Goal: Task Accomplishment & Management: Use online tool/utility

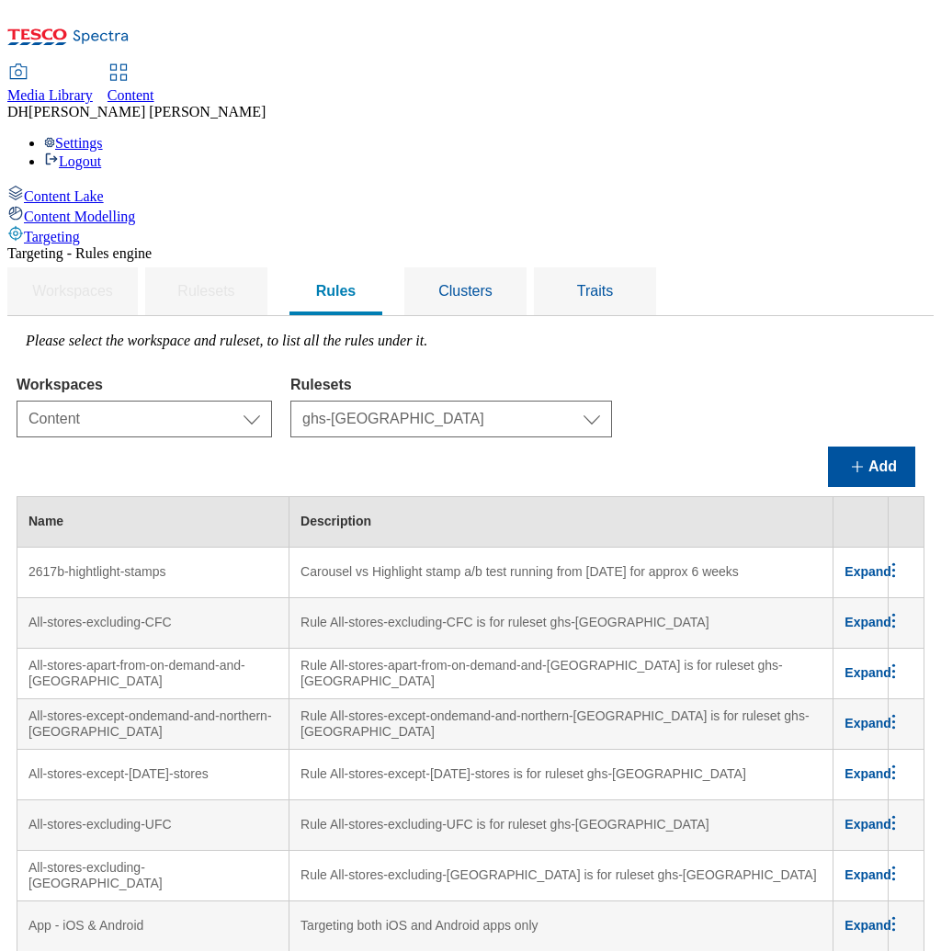
select select "f510054f-adaa-4692-b570-80fa3897127a"
select select "48eb89cc-c22c-49b3-9be3-6f8cd5821d05"
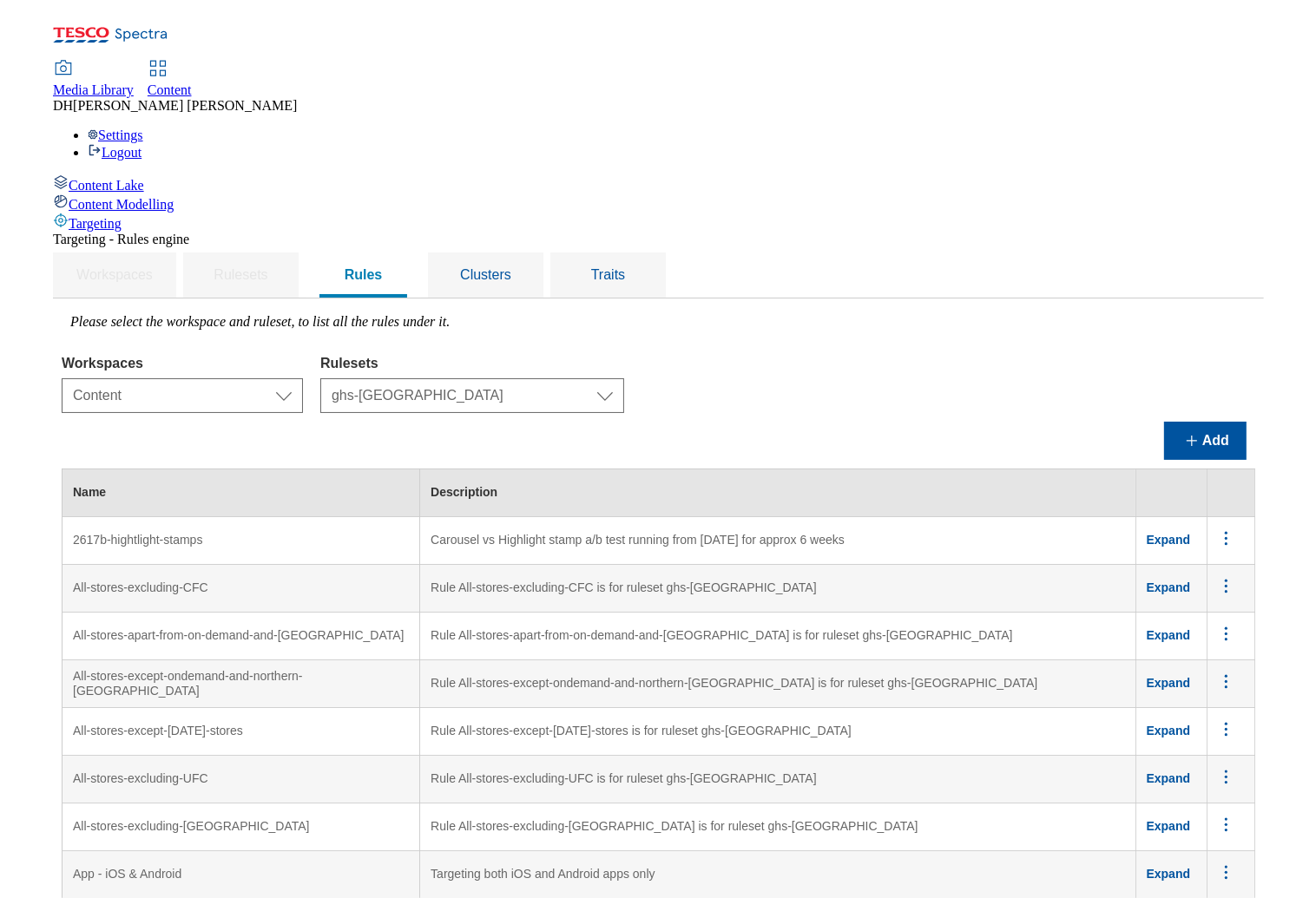
scroll to position [6943, 0]
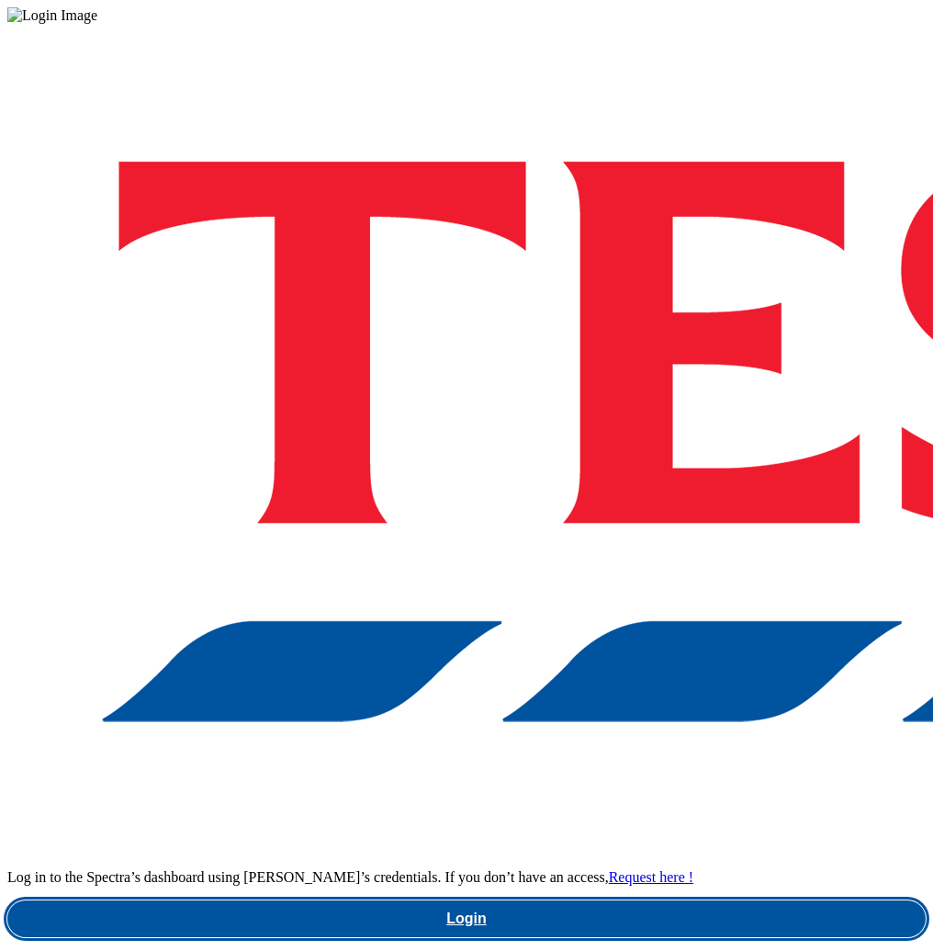
click at [570, 900] on link "Login" at bounding box center [466, 918] width 919 height 37
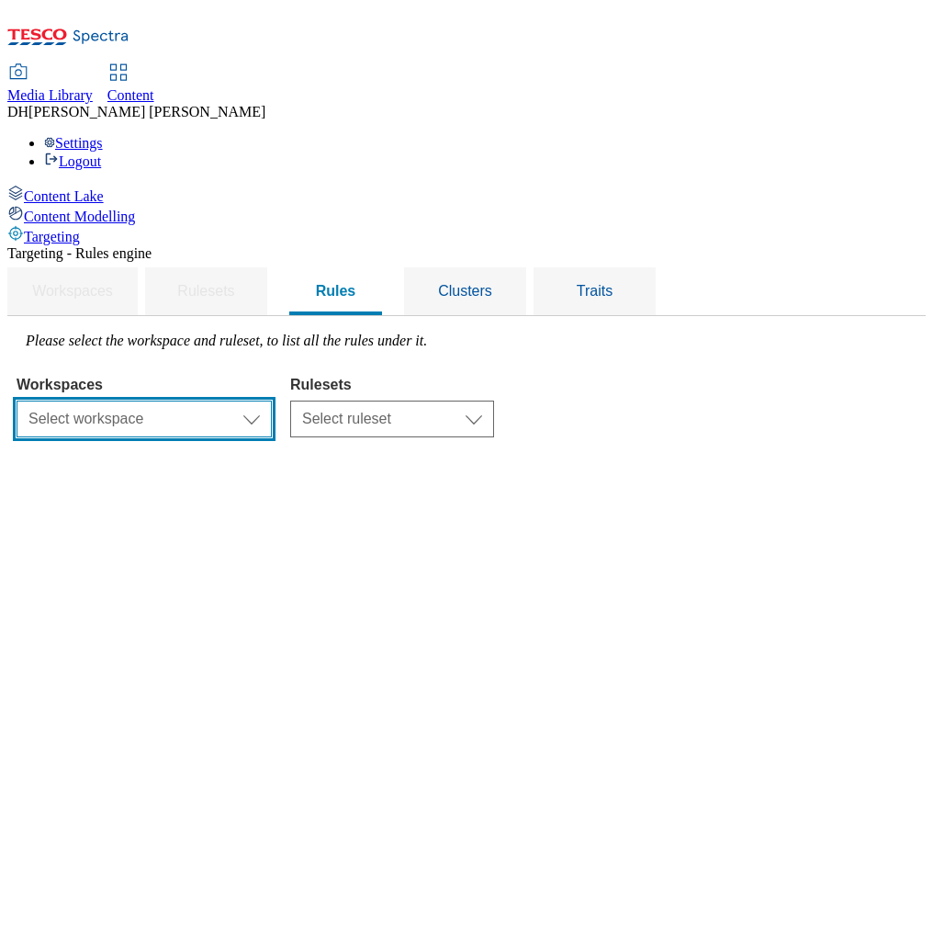
click at [272, 401] on select "Select workspace Content" at bounding box center [144, 419] width 255 height 37
select select "f510054f-adaa-4692-b570-80fa3897127a"
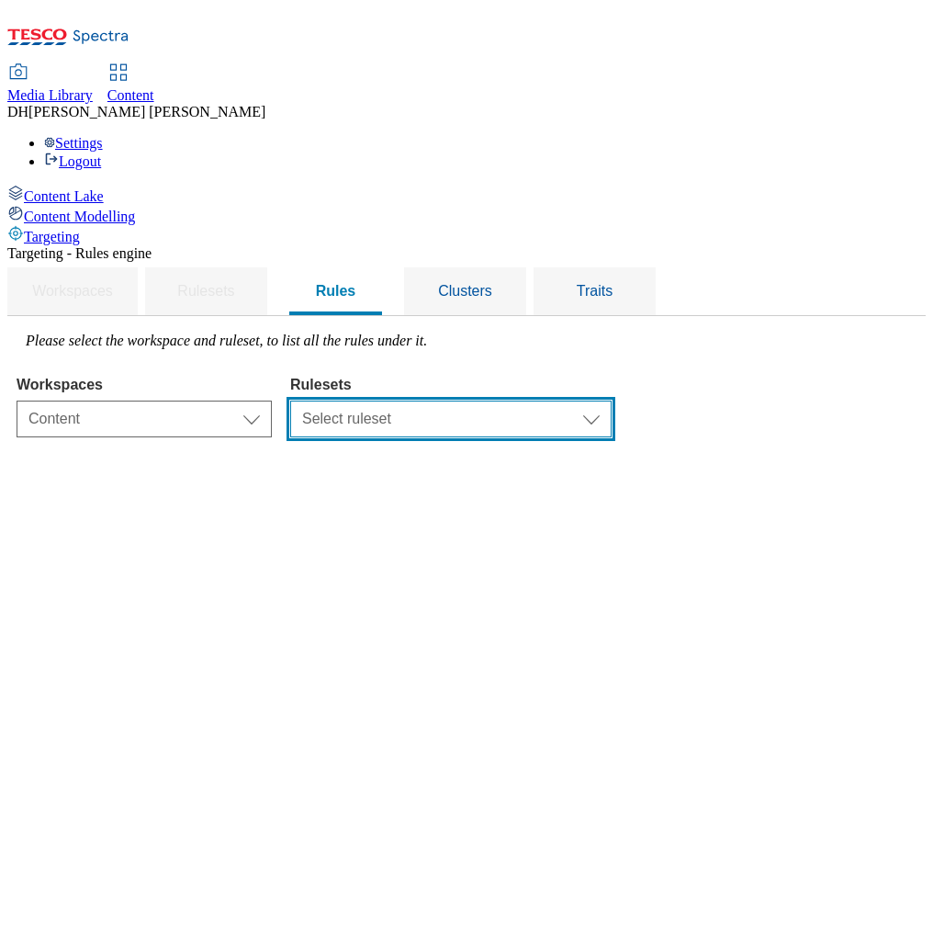
click at [573, 401] on select "Select ruleset dotcom-cz dotcom-hu dotcom-sk ghs-roi ghs-uk ighs-cz ighs-hu igh…" at bounding box center [451, 419] width 322 height 37
select select "48eb89cc-c22c-49b3-9be3-6f8cd5821d05"
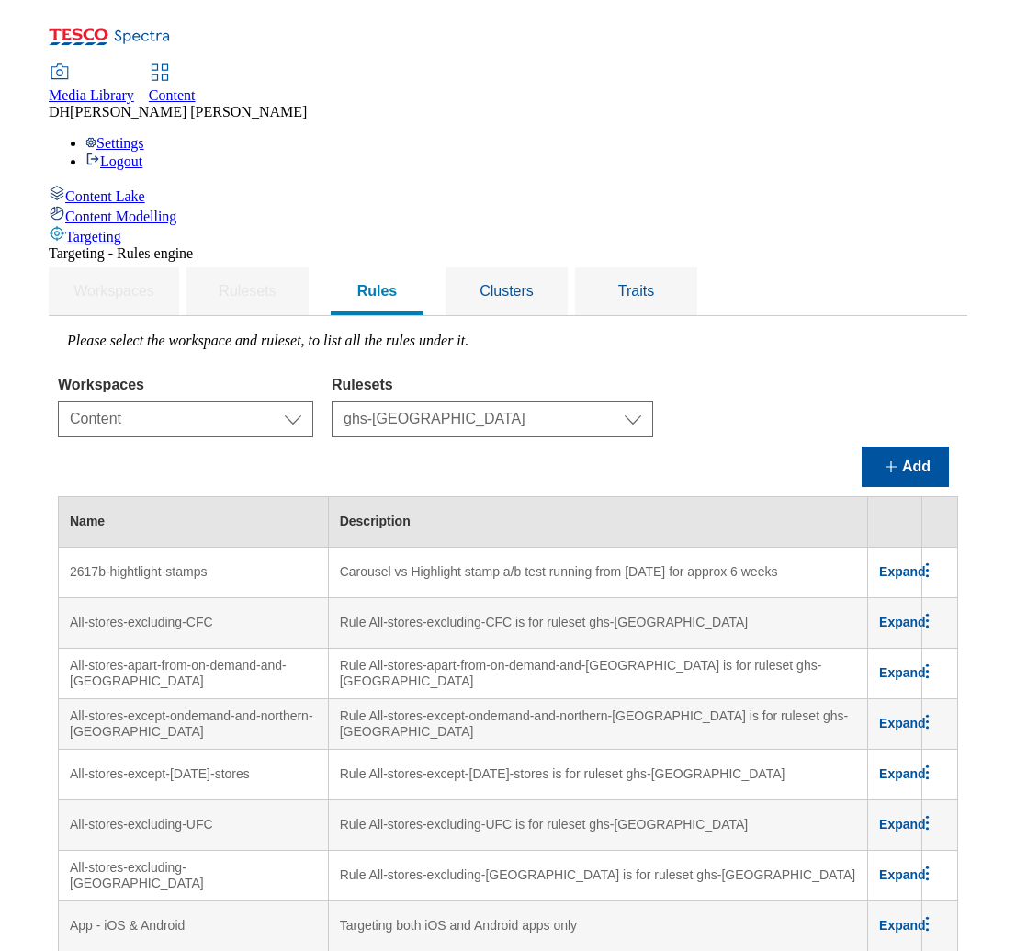
scroll to position [7448, 0]
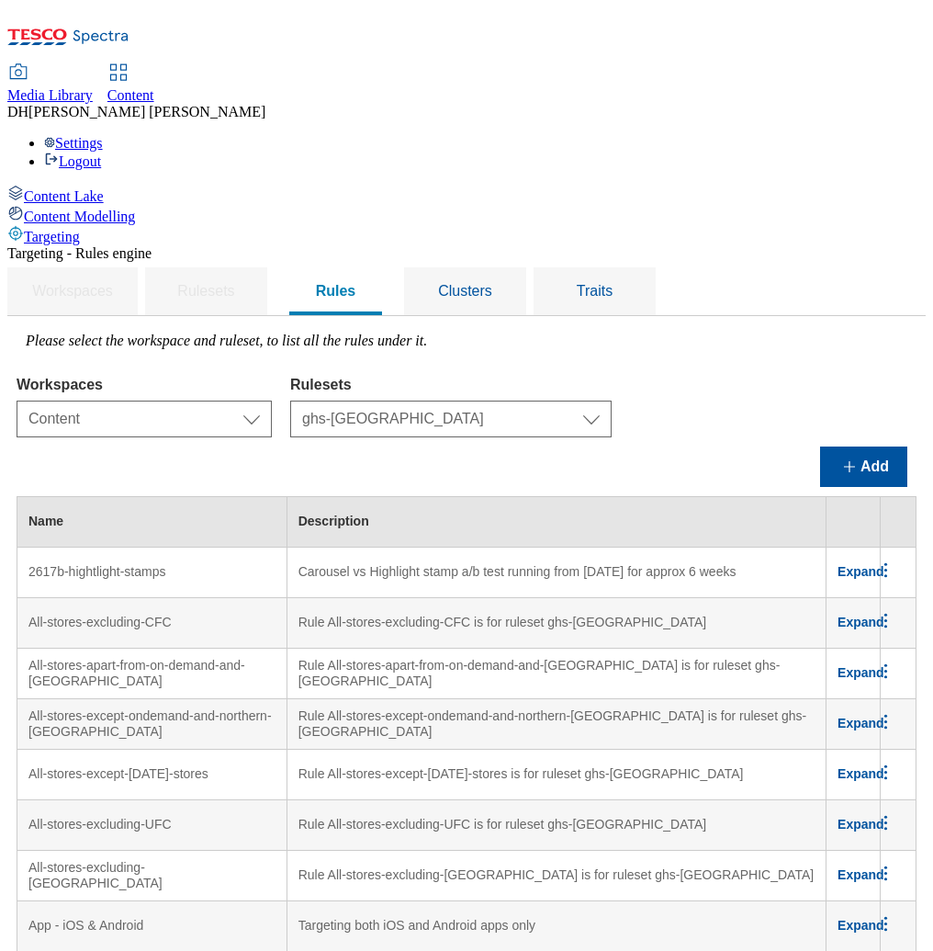
drag, startPoint x: 237, startPoint y: 514, endPoint x: 780, endPoint y: 567, distance: 545.5
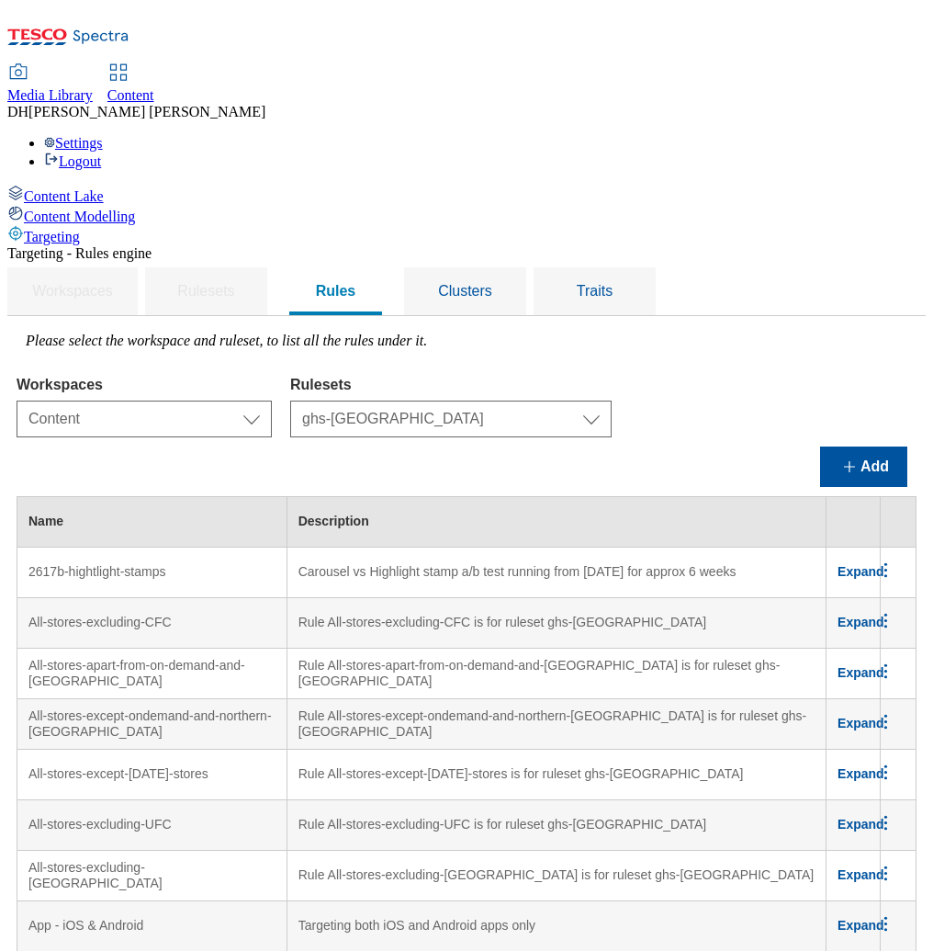
drag, startPoint x: 77, startPoint y: 361, endPoint x: 12, endPoint y: 372, distance: 66.1
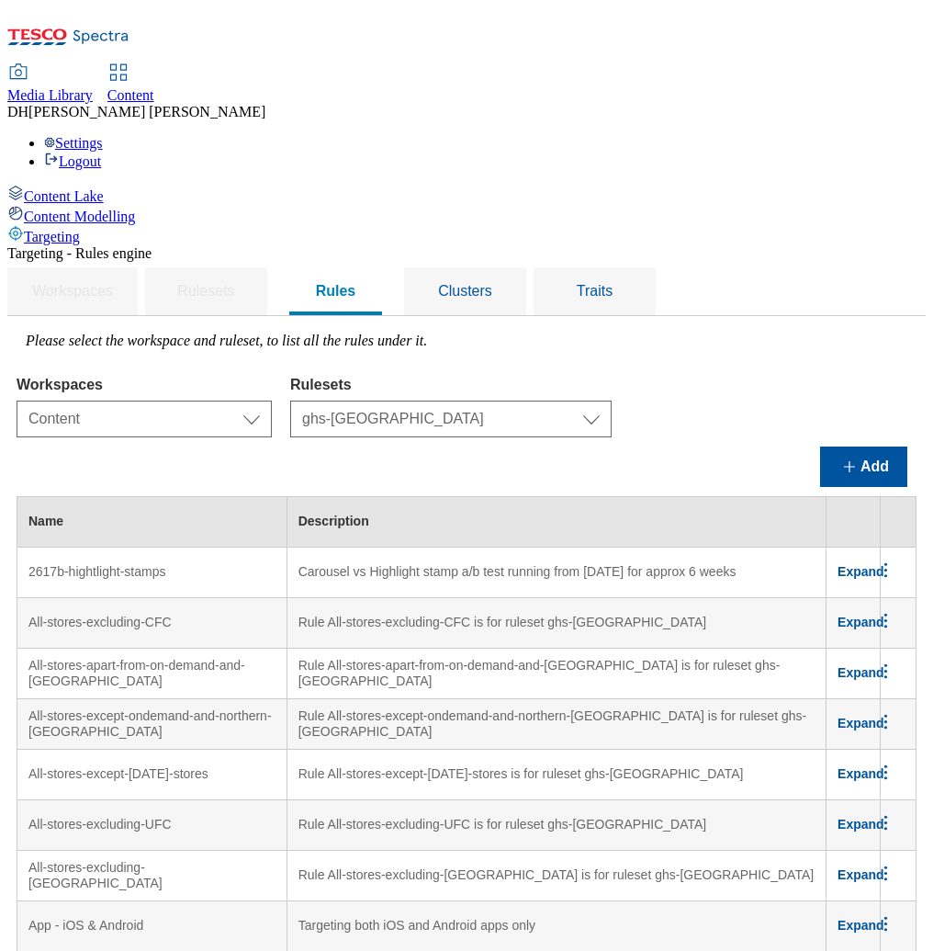
click at [67, 245] on div "Content Lake Content Modelling Targeting" at bounding box center [466, 215] width 919 height 61
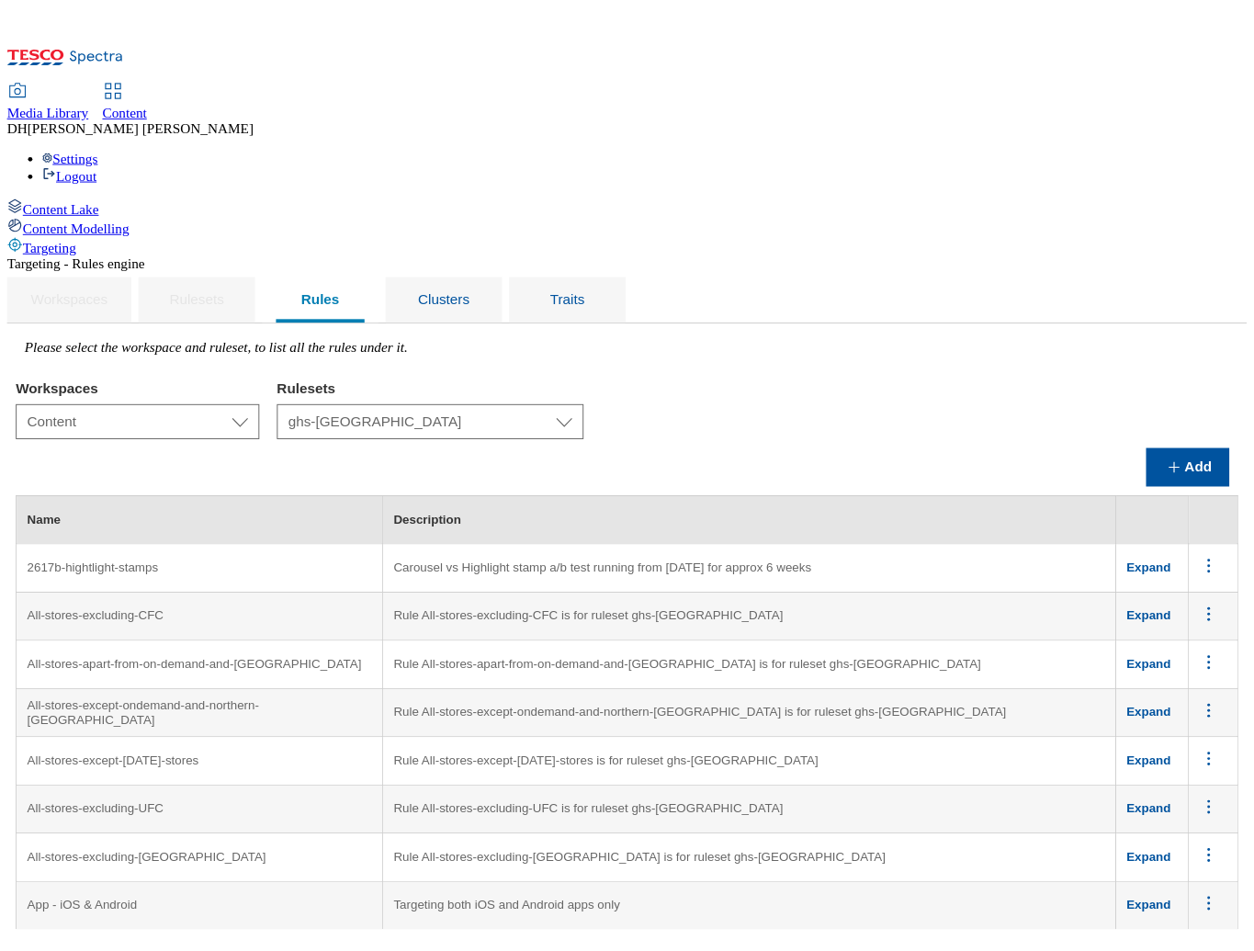
scroll to position [7296, 0]
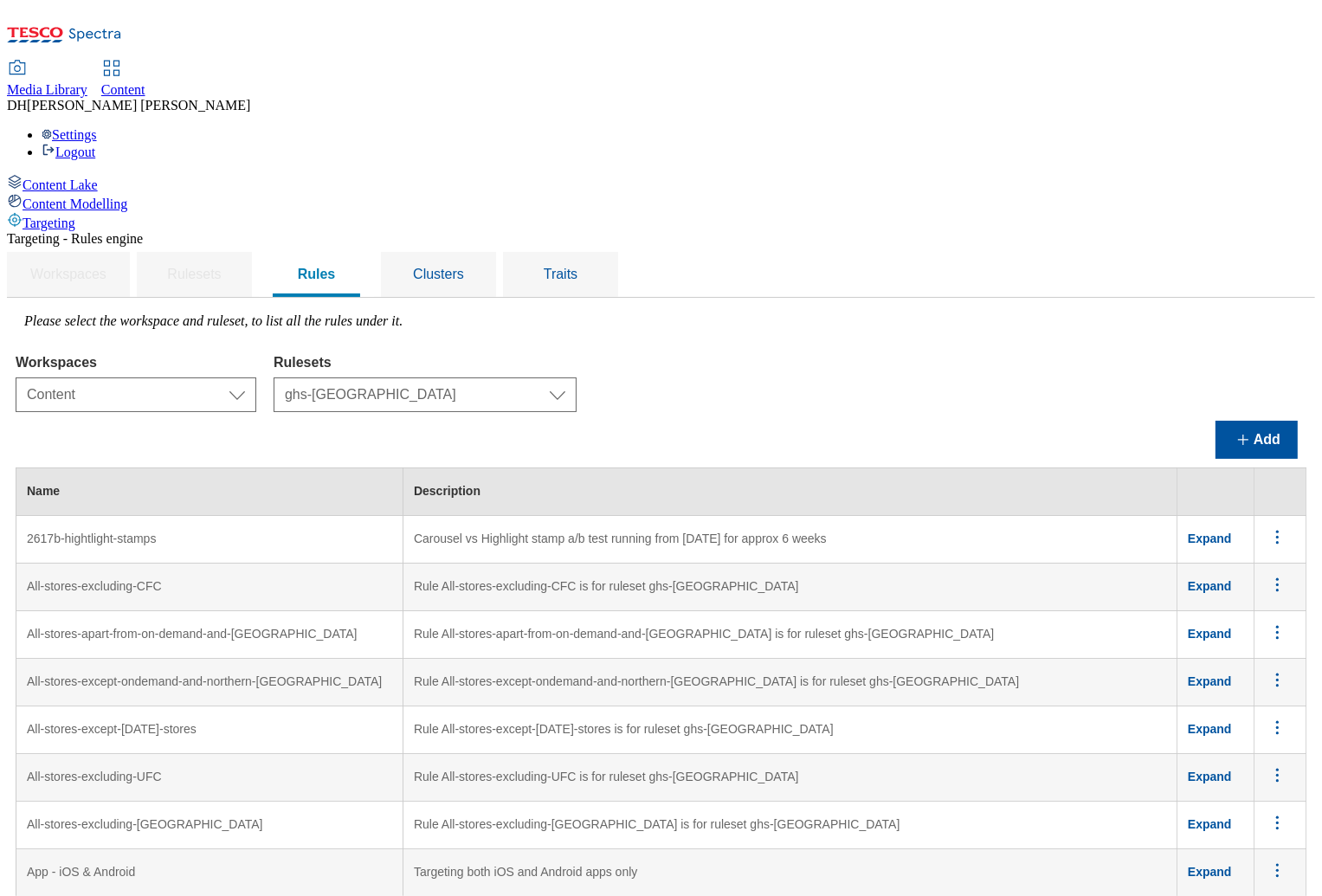
drag, startPoint x: 325, startPoint y: 478, endPoint x: 378, endPoint y: 474, distance: 53.2
drag, startPoint x: 355, startPoint y: 524, endPoint x: 239, endPoint y: 517, distance: 116.2
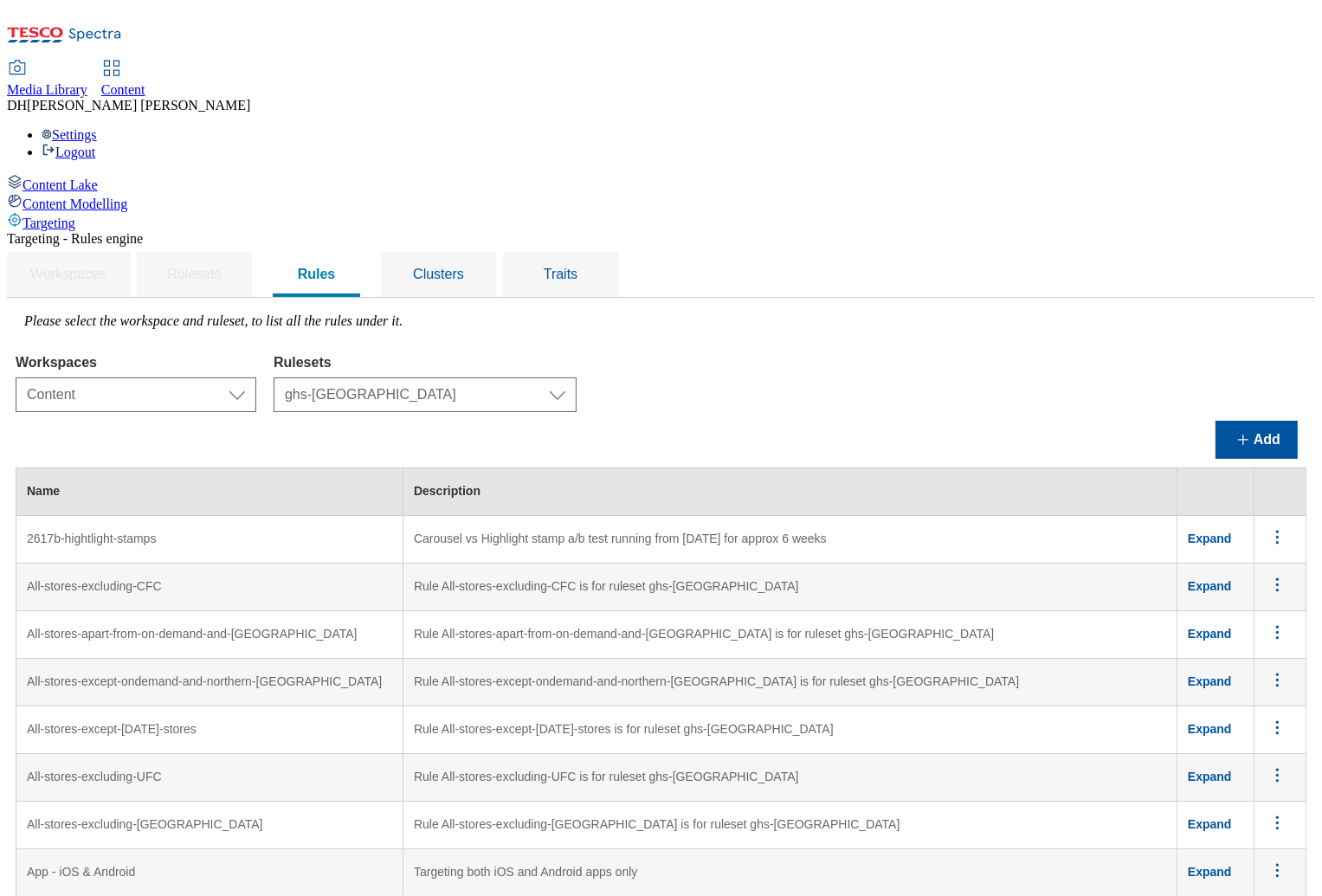
drag, startPoint x: 247, startPoint y: 525, endPoint x: 356, endPoint y: 527, distance: 109.0
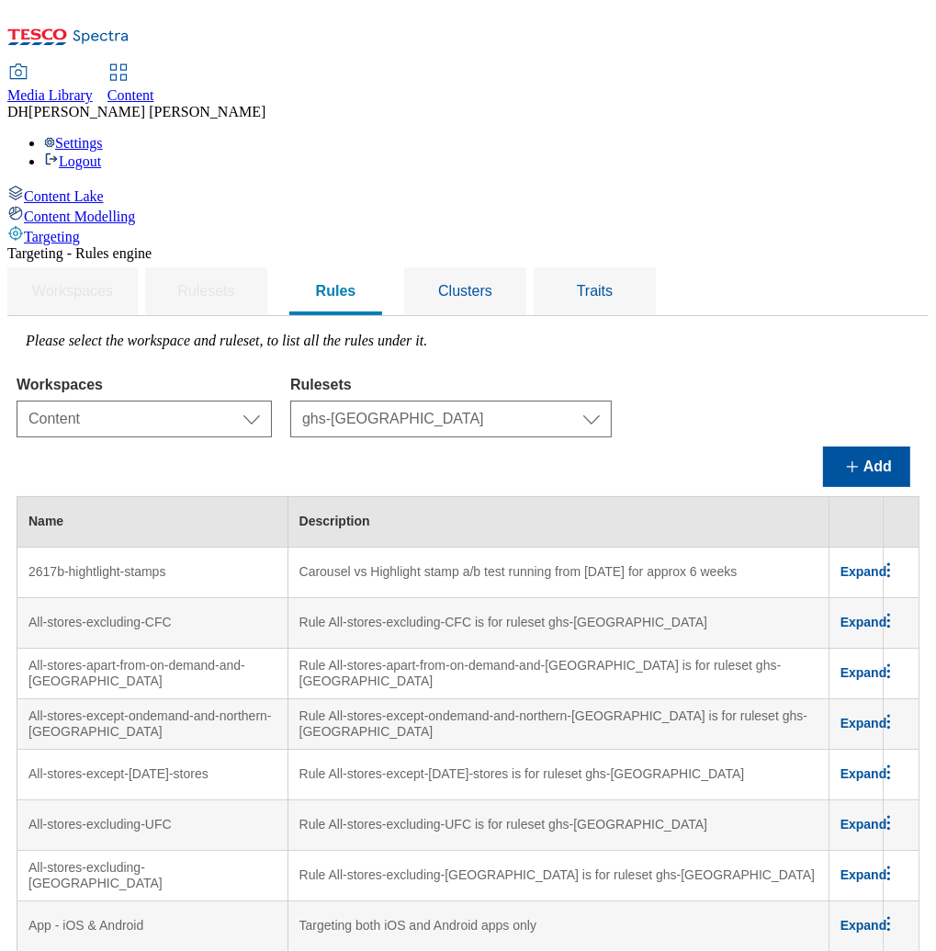
scroll to position [7641, 0]
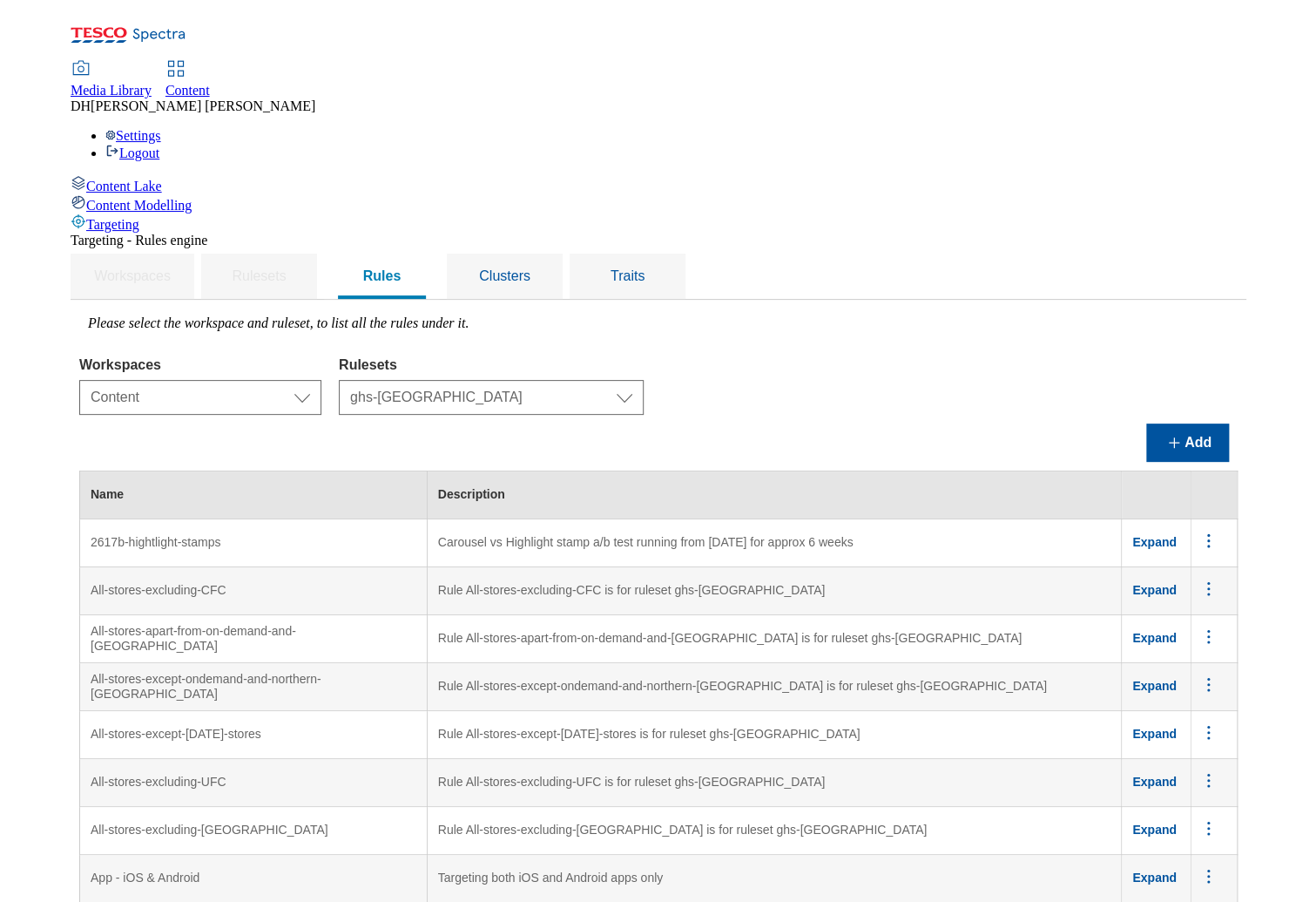
scroll to position [7253, 0]
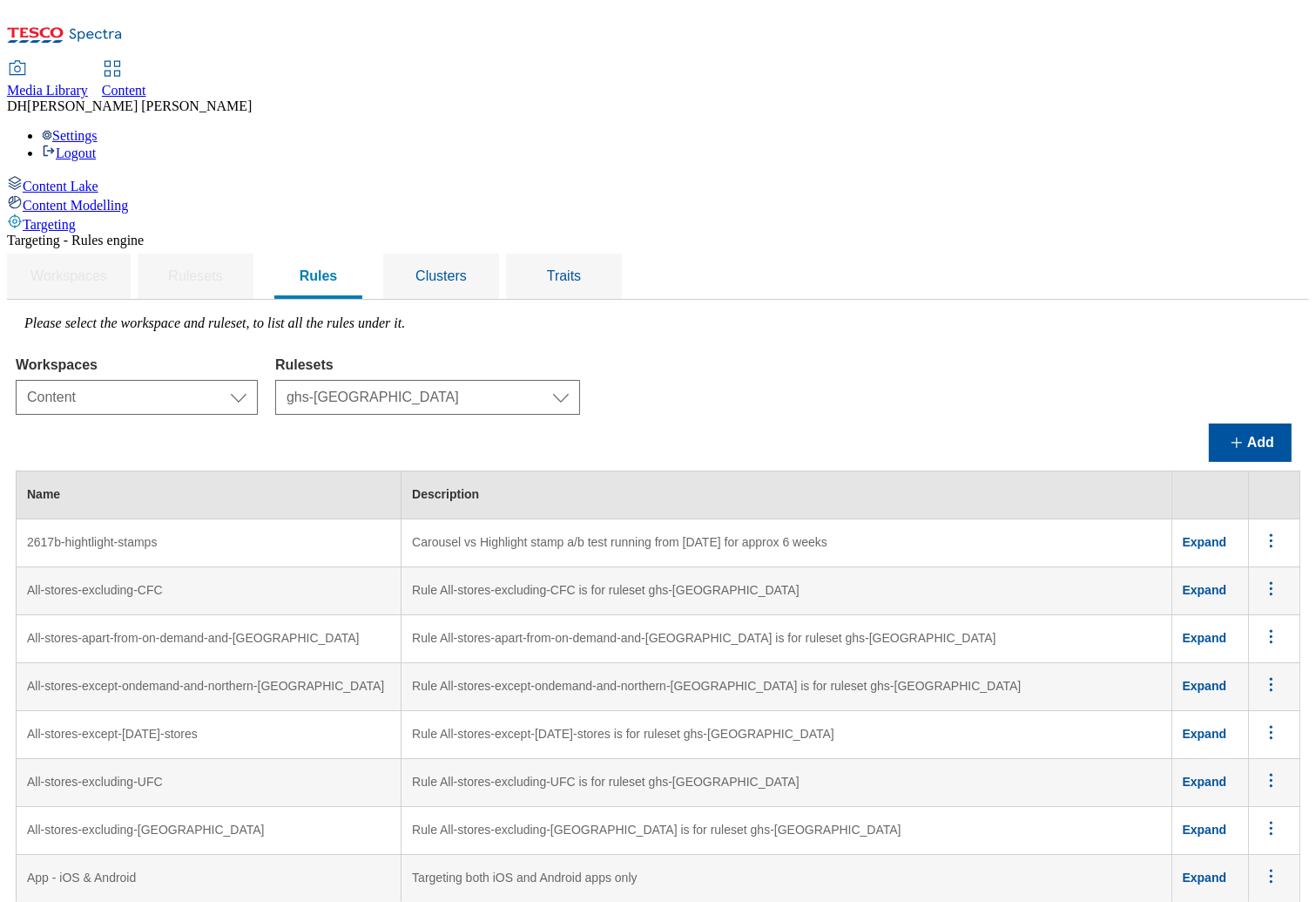
drag, startPoint x: 1251, startPoint y: 212, endPoint x: 1171, endPoint y: 256, distance: 91.3
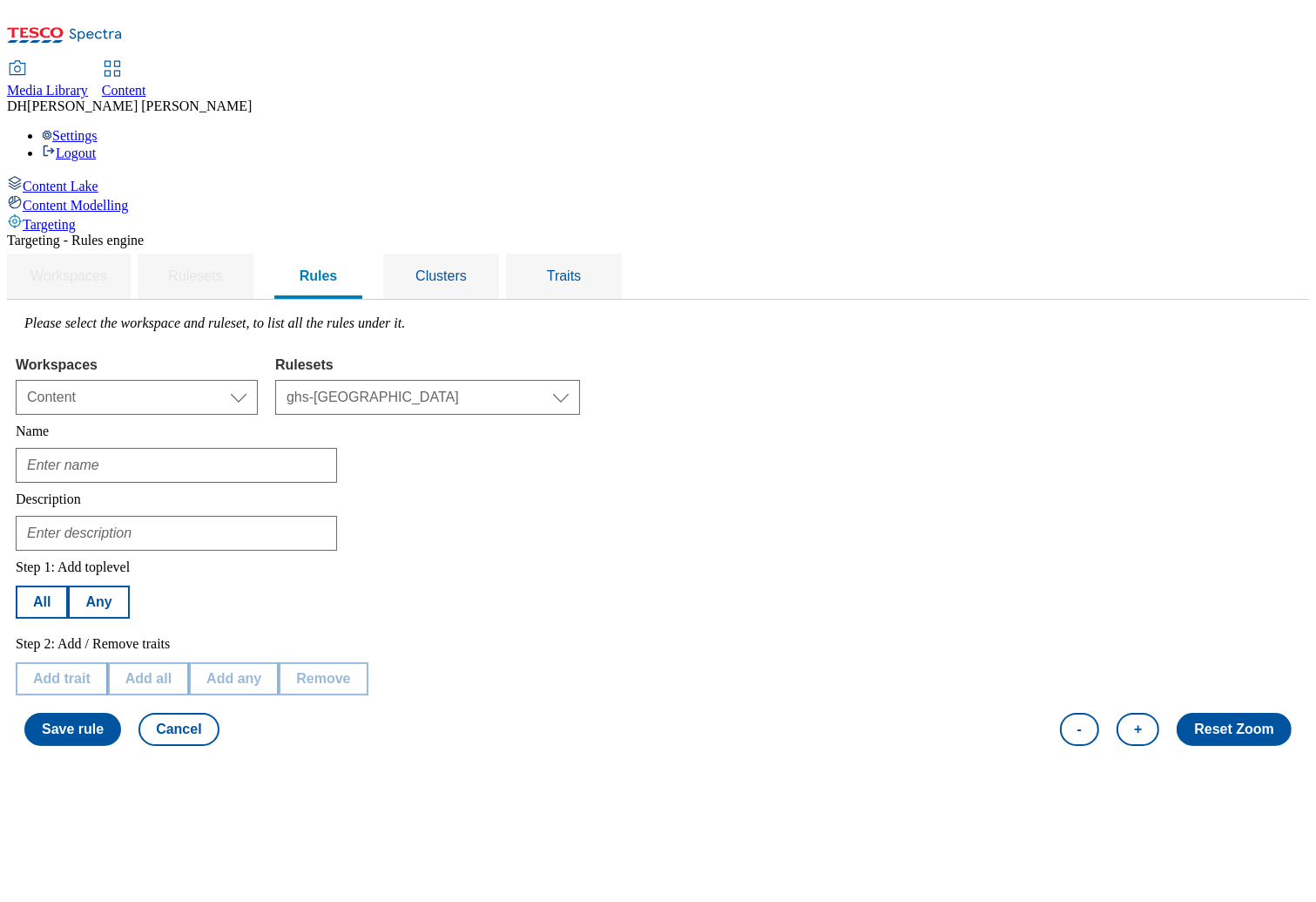
type input "audience-01-login"
type input "To be used on the GHSHP to force a preview for QA. Each cluster/rule is associa…"
click at [627, 874] on text "Location-Cluster" at bounding box center [589, 879] width 76 height 12
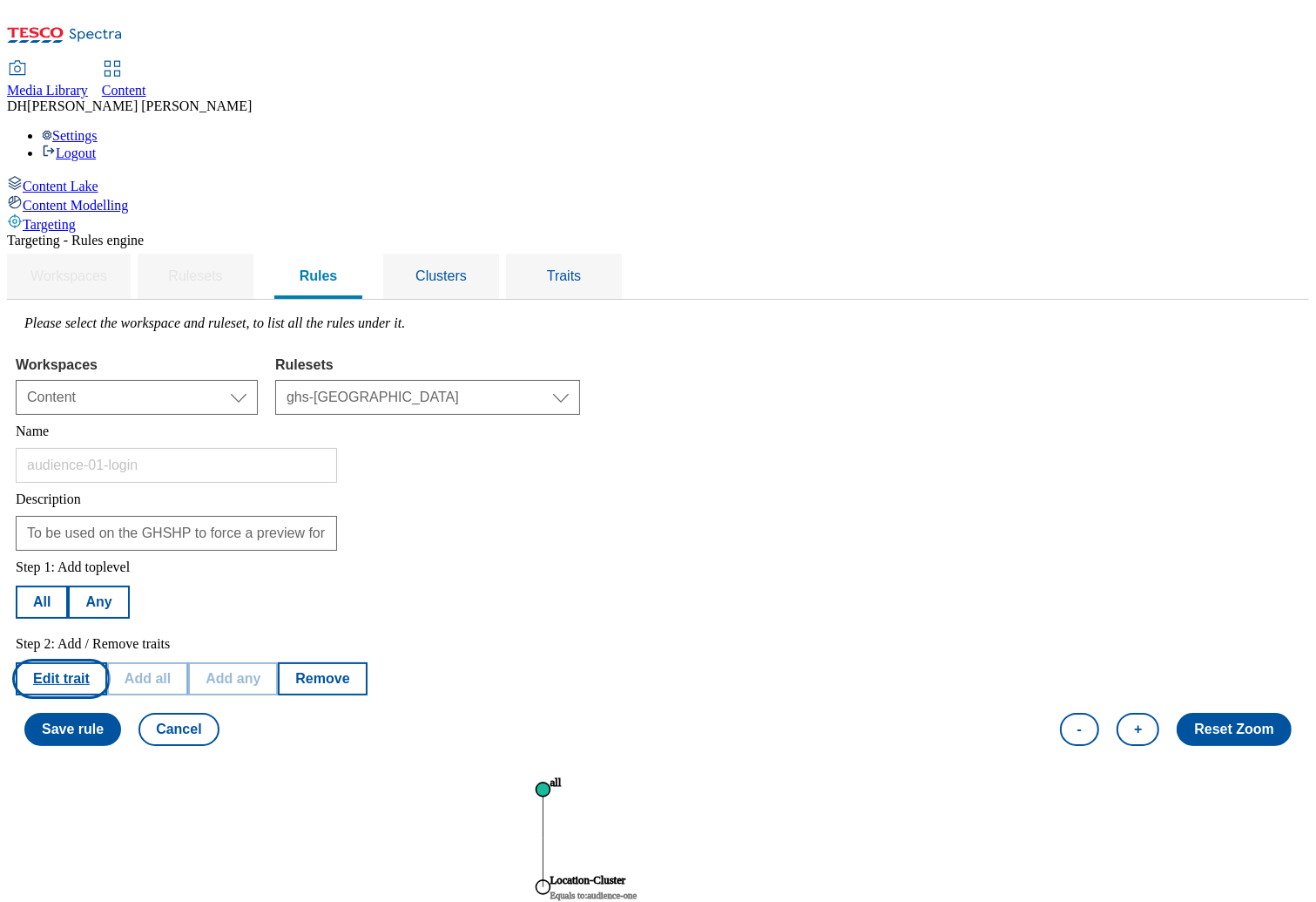
click at [107, 662] on button "Edit trait" at bounding box center [62, 678] width 91 height 33
select select "locationCluster"
select select "equals"
select select "94ca6a41-5b40-4cb8-89f3-b56bb14c0861"
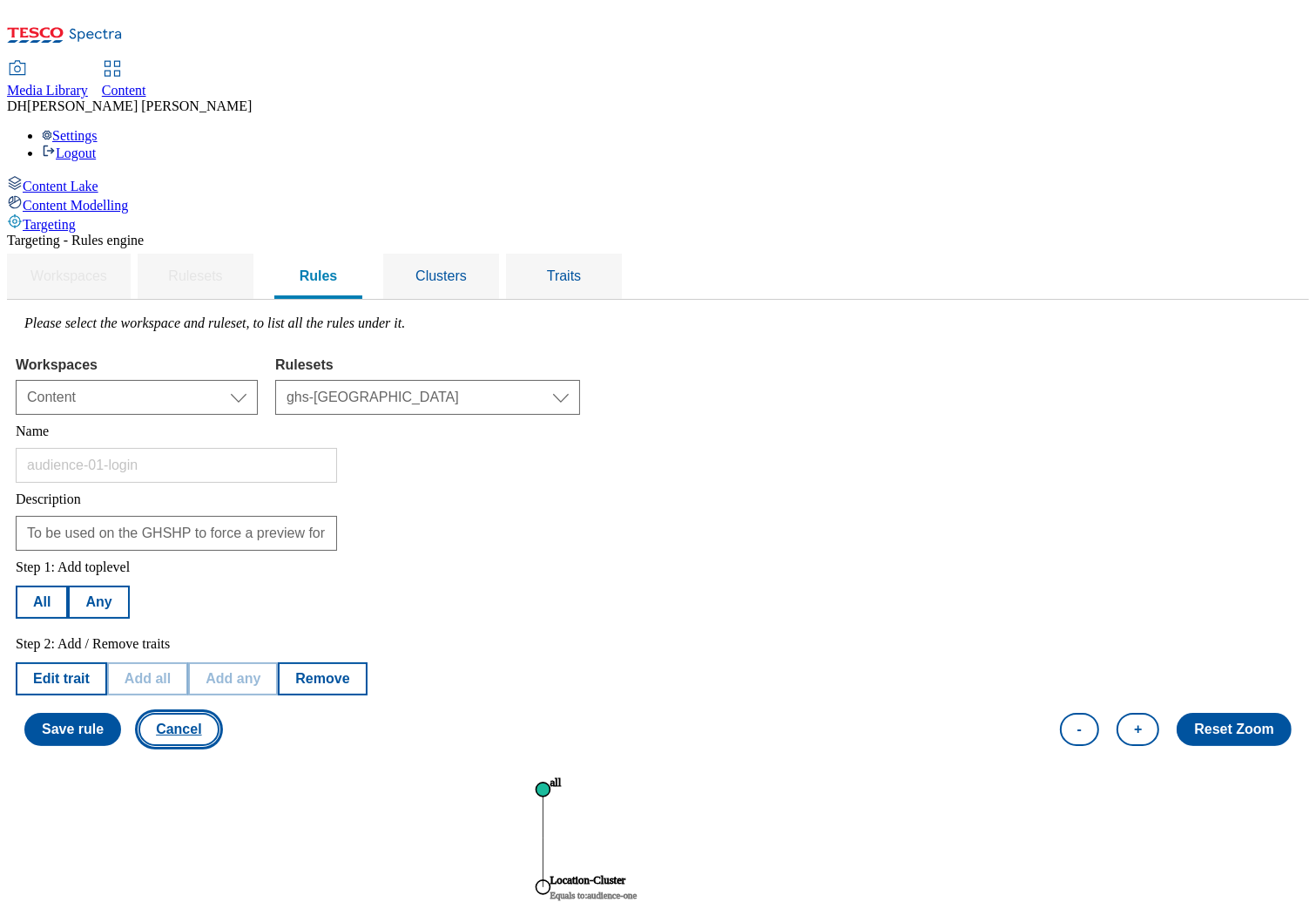
click at [219, 712] on button "Cancel" at bounding box center [178, 728] width 81 height 33
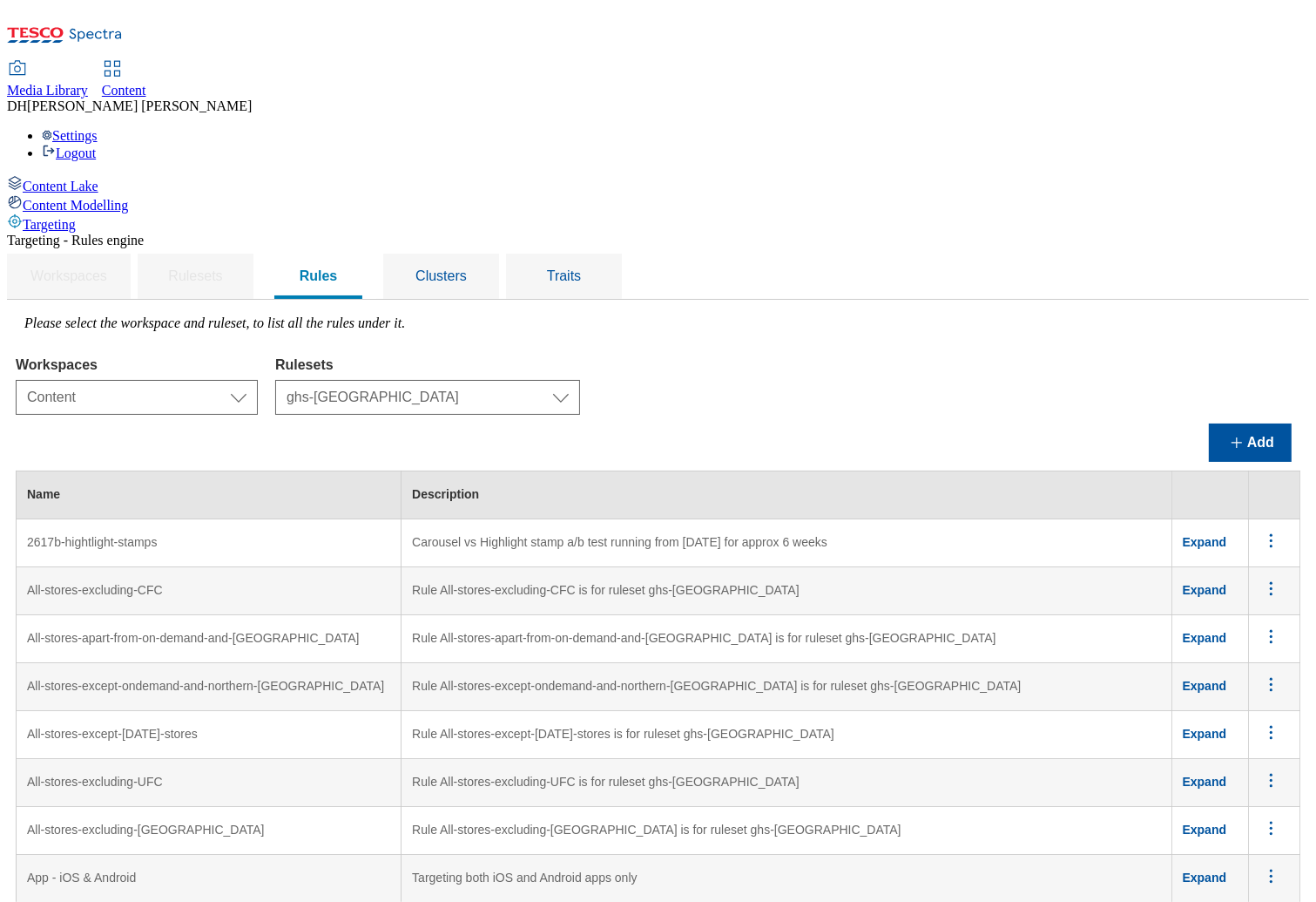
scroll to position [6918, 0]
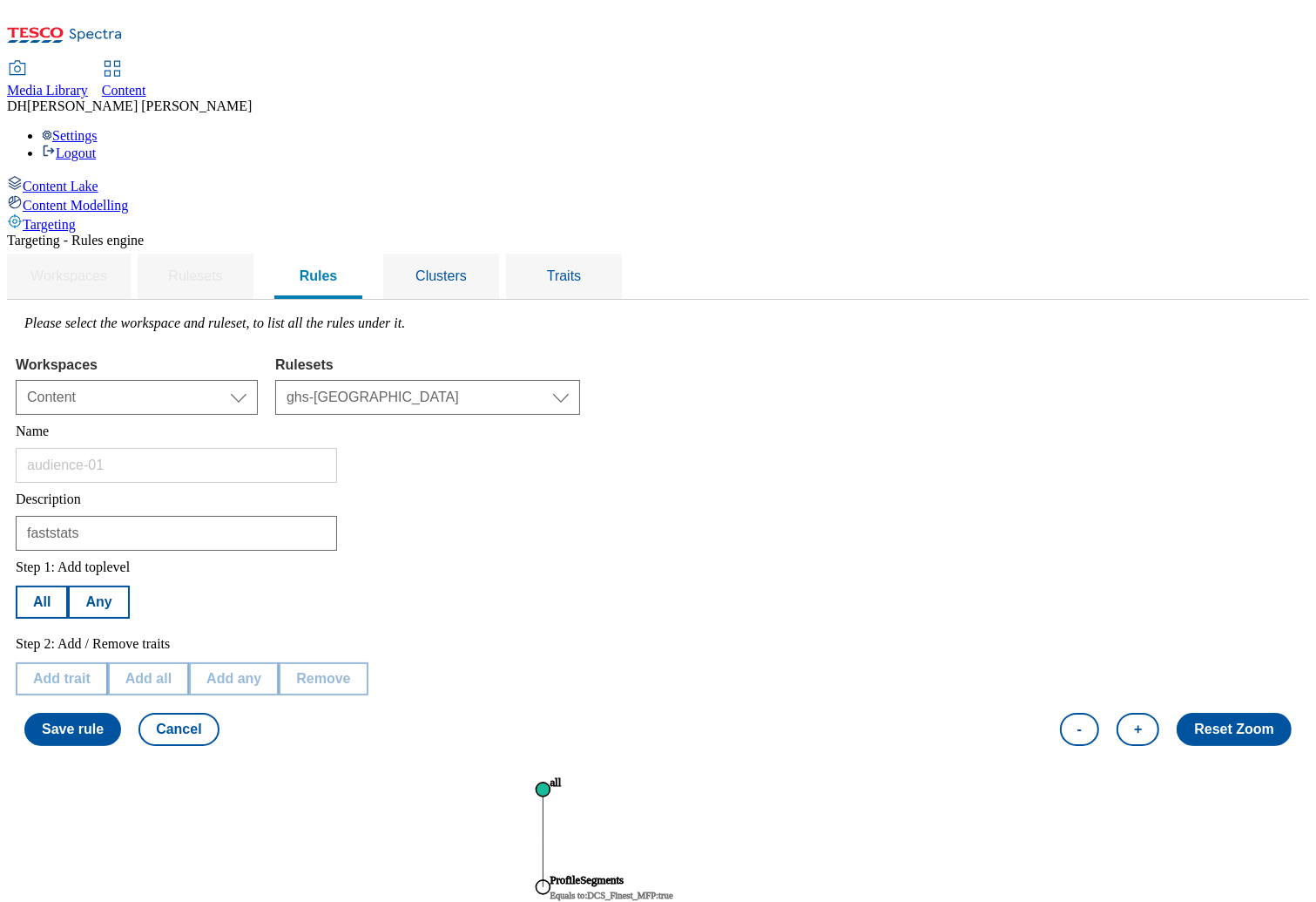
click at [674, 891] on tspan "Equals to : DCS_Finest_MFP:true" at bounding box center [612, 895] width 123 height 9
click at [107, 662] on button "Edit trait" at bounding box center [62, 678] width 91 height 33
select select "profileSegments"
select select "equals"
select select "5a3e1b72-054c-435f-b883-111407893f87:true"
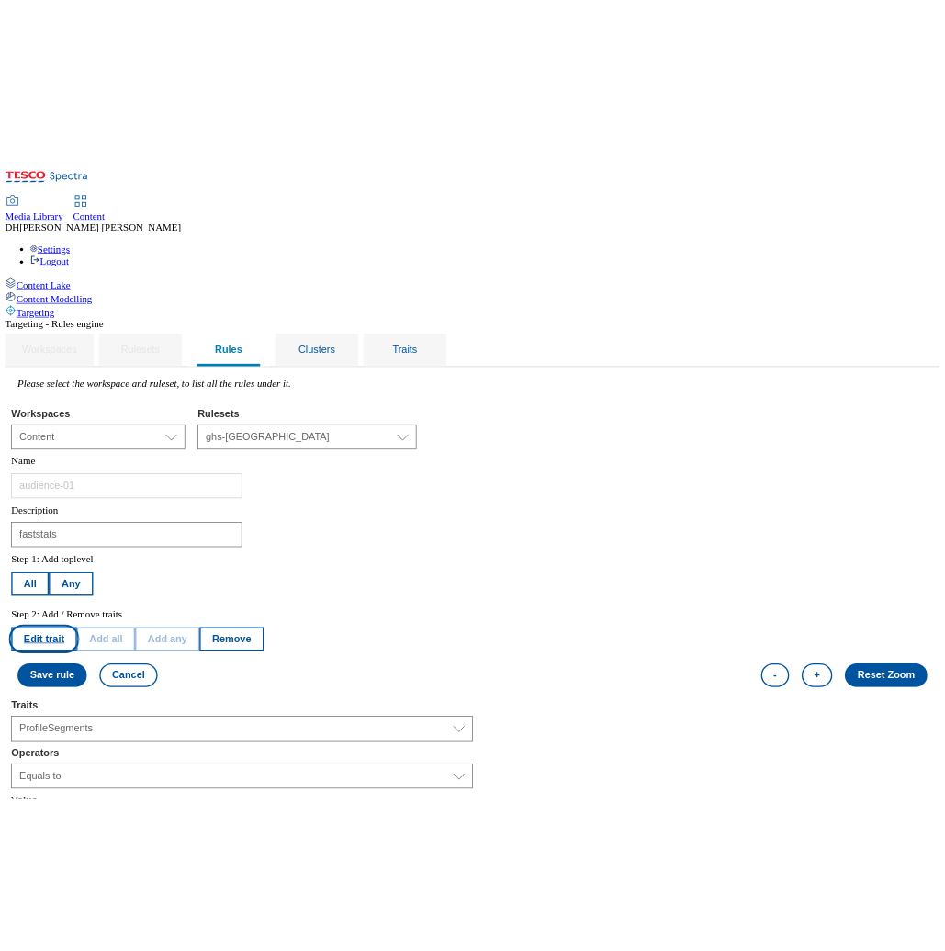
scroll to position [3, 0]
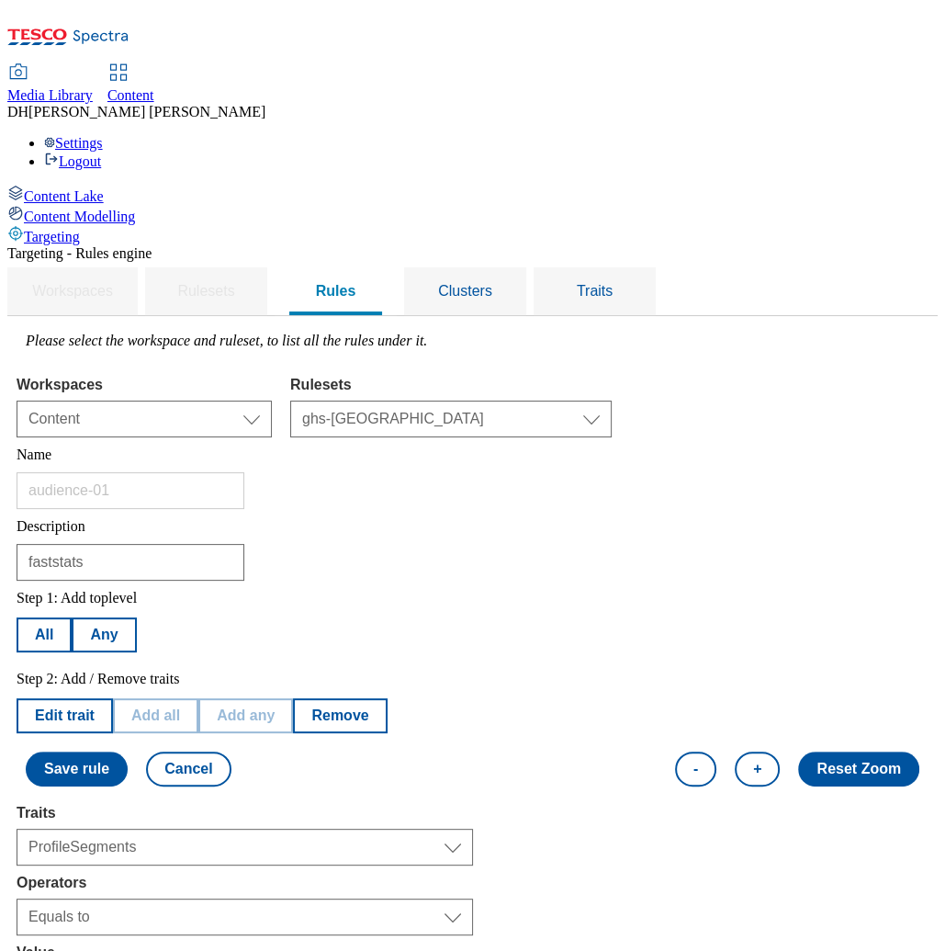
click at [731, 581] on div "Step 1: Add toplevel All Any Step 2: Add / Remove traits Edit trait Add all Add…" at bounding box center [473, 688] width 912 height 215
click at [683, 581] on div "Step 1: Add toplevel All Any Step 2: Add / Remove traits Edit trait Add all Add…" at bounding box center [473, 688] width 912 height 215
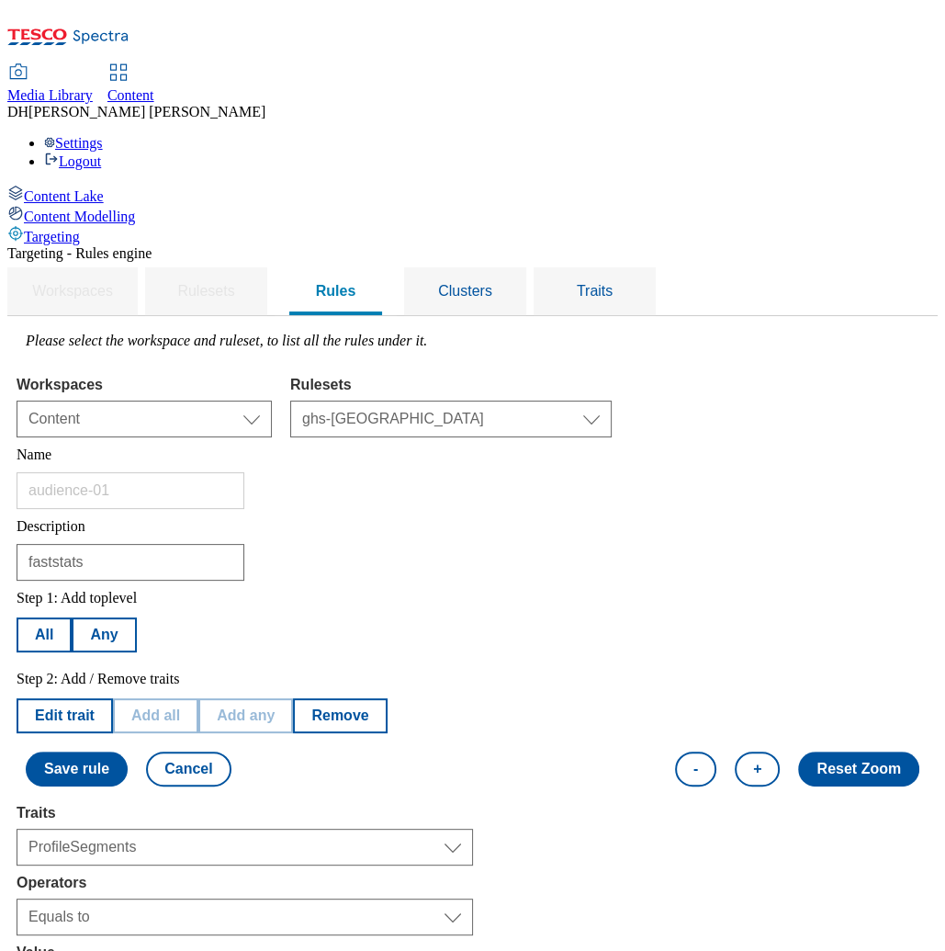
click at [104, 245] on div "Content Lake Content Modelling Targeting" at bounding box center [472, 215] width 931 height 61
click at [605, 535] on div "faststats" at bounding box center [473, 558] width 912 height 46
